Goal: Information Seeking & Learning: Learn about a topic

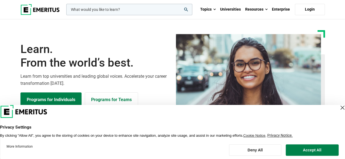
drag, startPoint x: 337, startPoint y: 109, endPoint x: 312, endPoint y: 112, distance: 24.7
click at [338, 109] on div "Close Layer" at bounding box center [342, 108] width 8 height 8
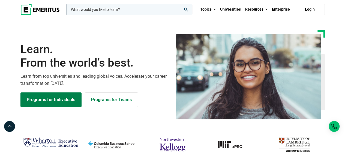
click at [172, 144] on img "northwestern-kellogg" at bounding box center [172, 145] width 55 height 18
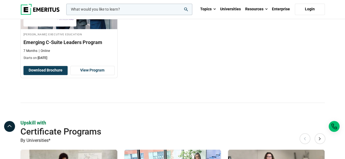
scroll to position [490, 0]
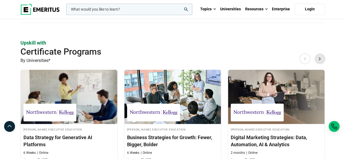
click at [320, 59] on button "Next" at bounding box center [319, 58] width 11 height 11
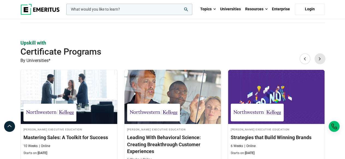
click at [321, 59] on button "Next" at bounding box center [319, 58] width 11 height 11
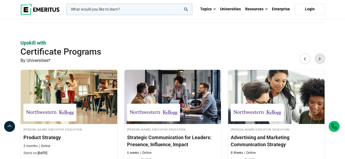
click at [321, 59] on button "Next" at bounding box center [319, 58] width 11 height 11
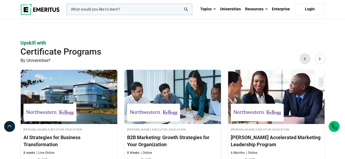
click at [302, 60] on button "Previous" at bounding box center [304, 58] width 11 height 11
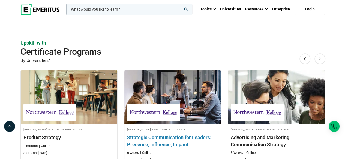
click at [186, 136] on h3 "Strategic Communication for Leaders: Presence, Influence, Impact" at bounding box center [172, 141] width 91 height 14
